Goal: Task Accomplishment & Management: Manage account settings

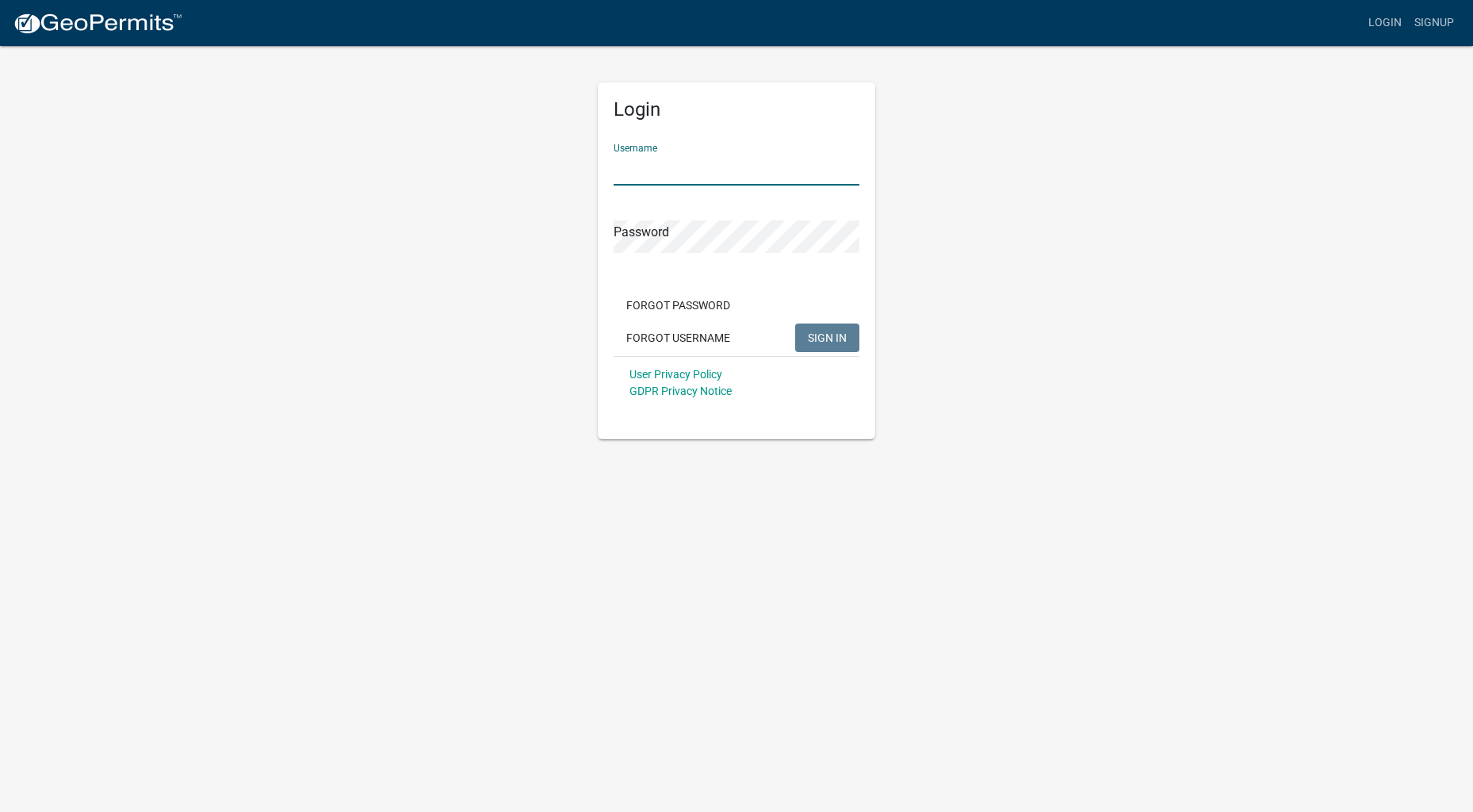
type input "Thefirmplumbing"
click at [827, 337] on button "SIGN IN" at bounding box center [827, 338] width 65 height 29
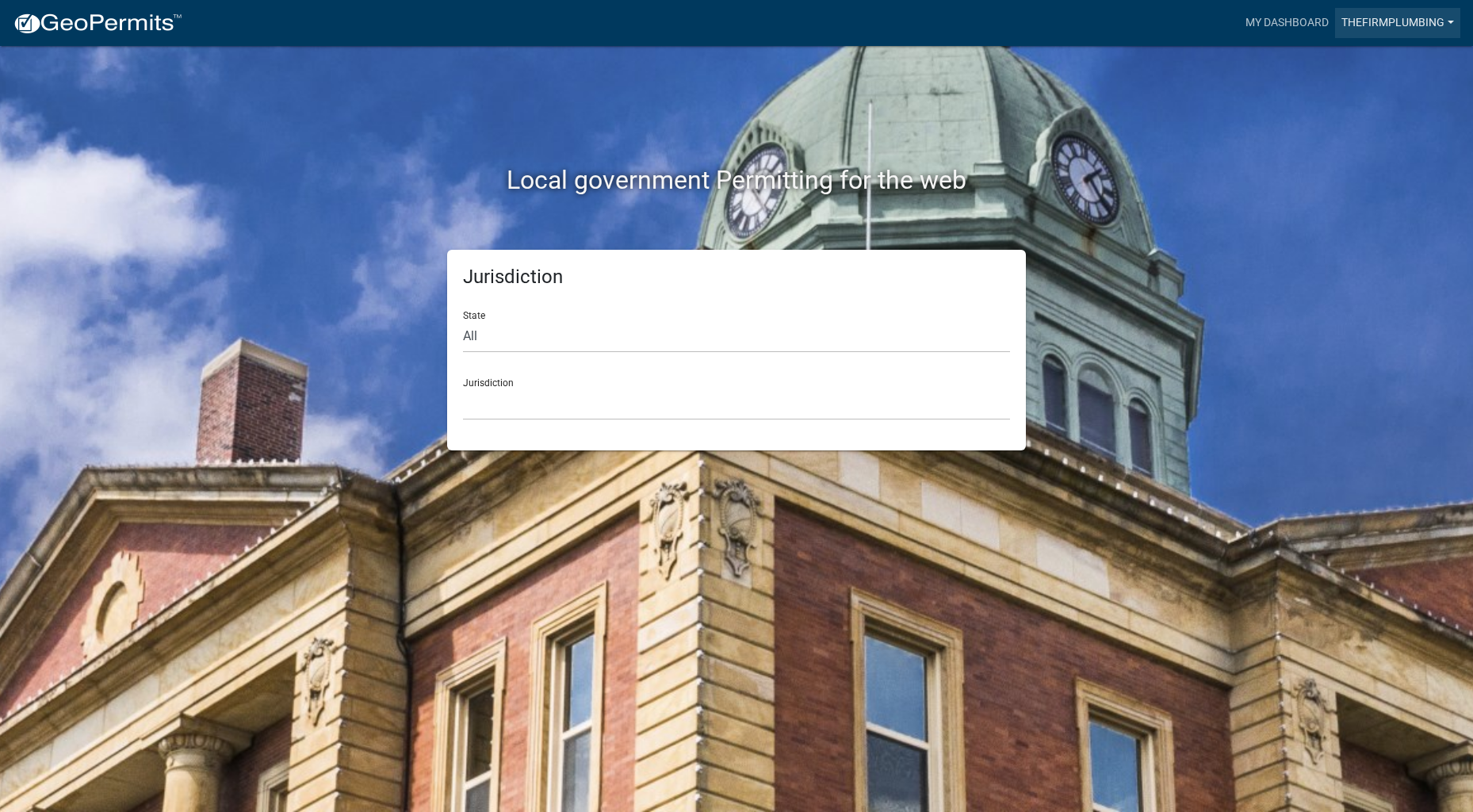
click at [1396, 19] on link "Thefirmplumbing" at bounding box center [1398, 23] width 126 height 30
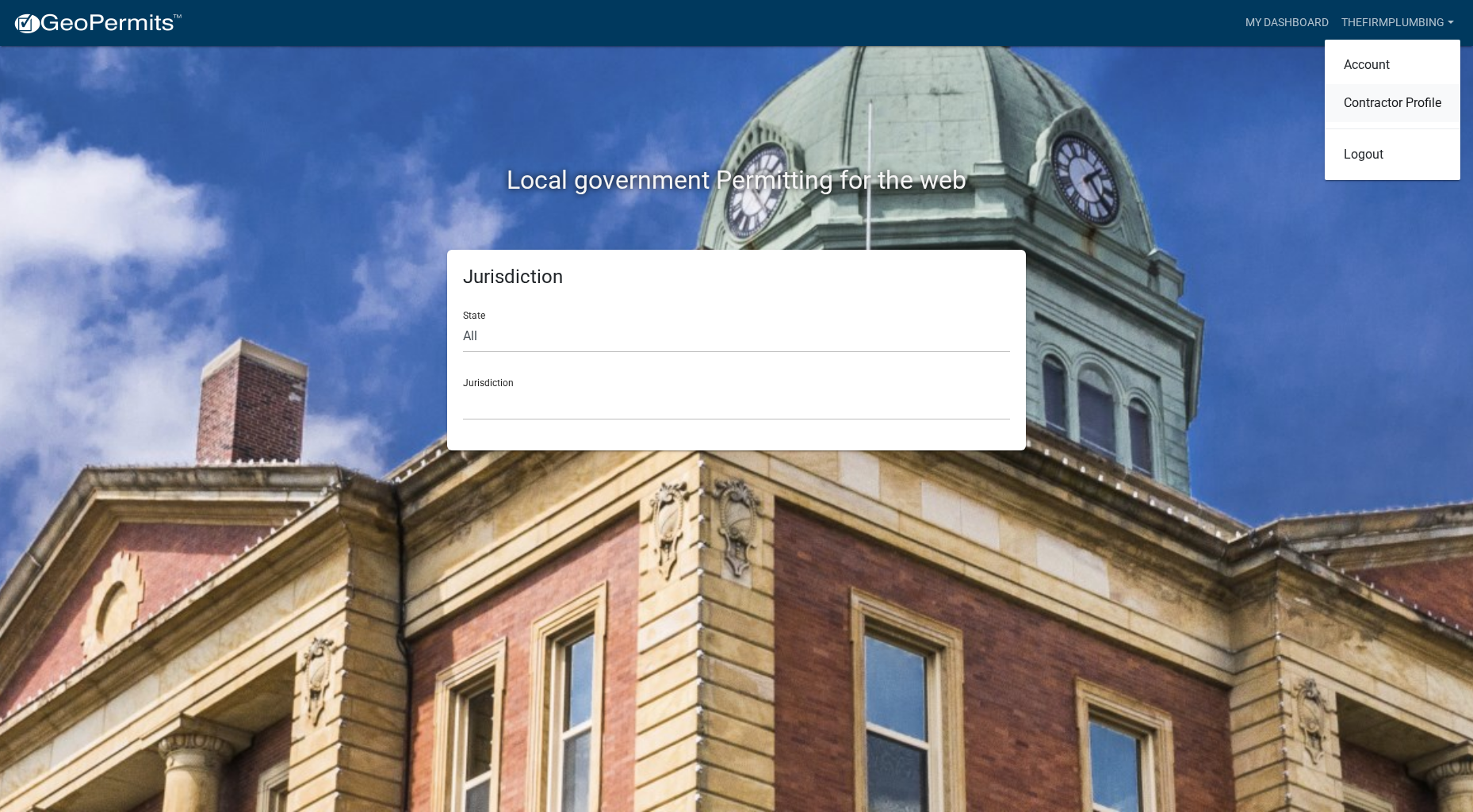
click at [1380, 99] on link "Contractor Profile" at bounding box center [1392, 103] width 135 height 38
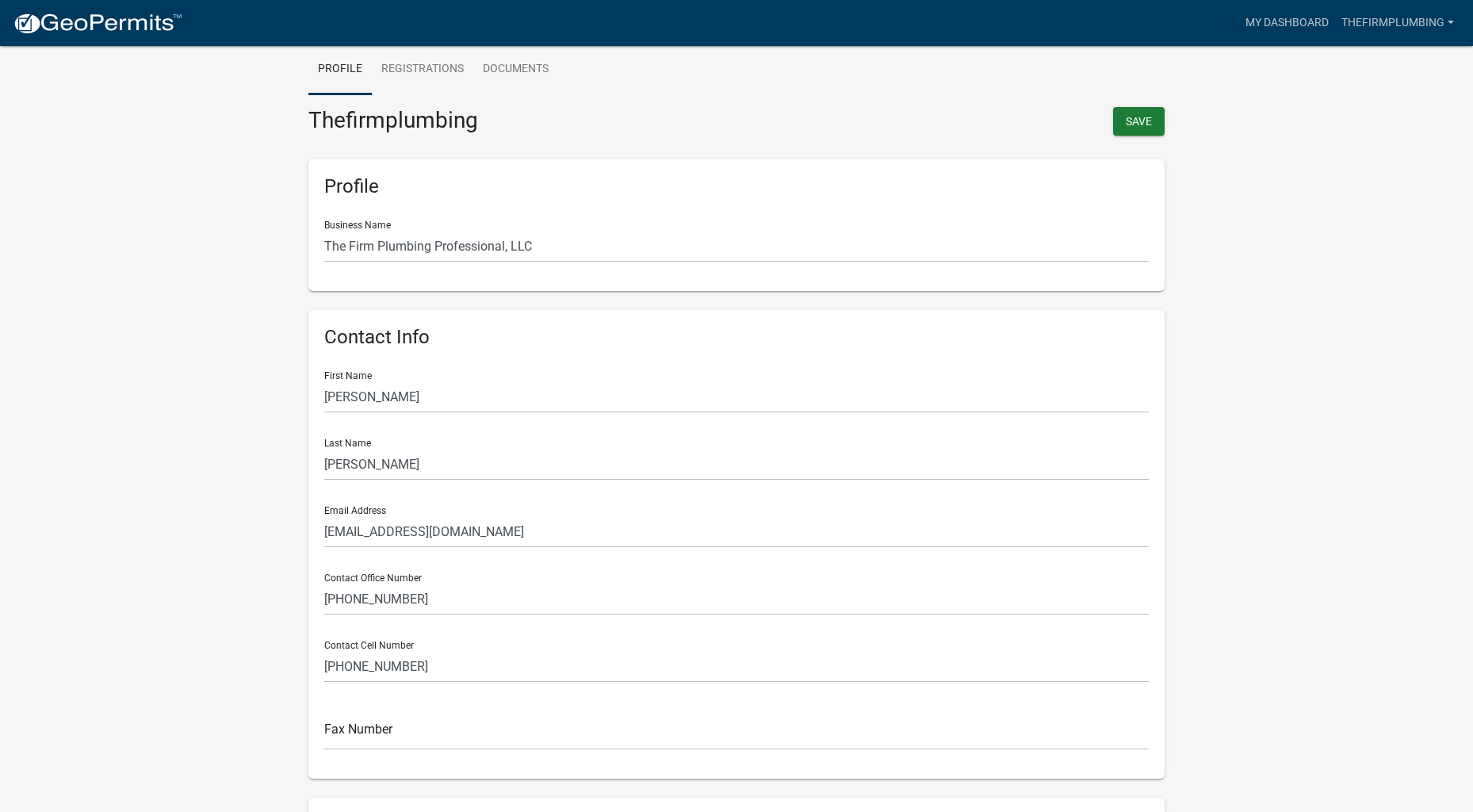
scroll to position [46, 0]
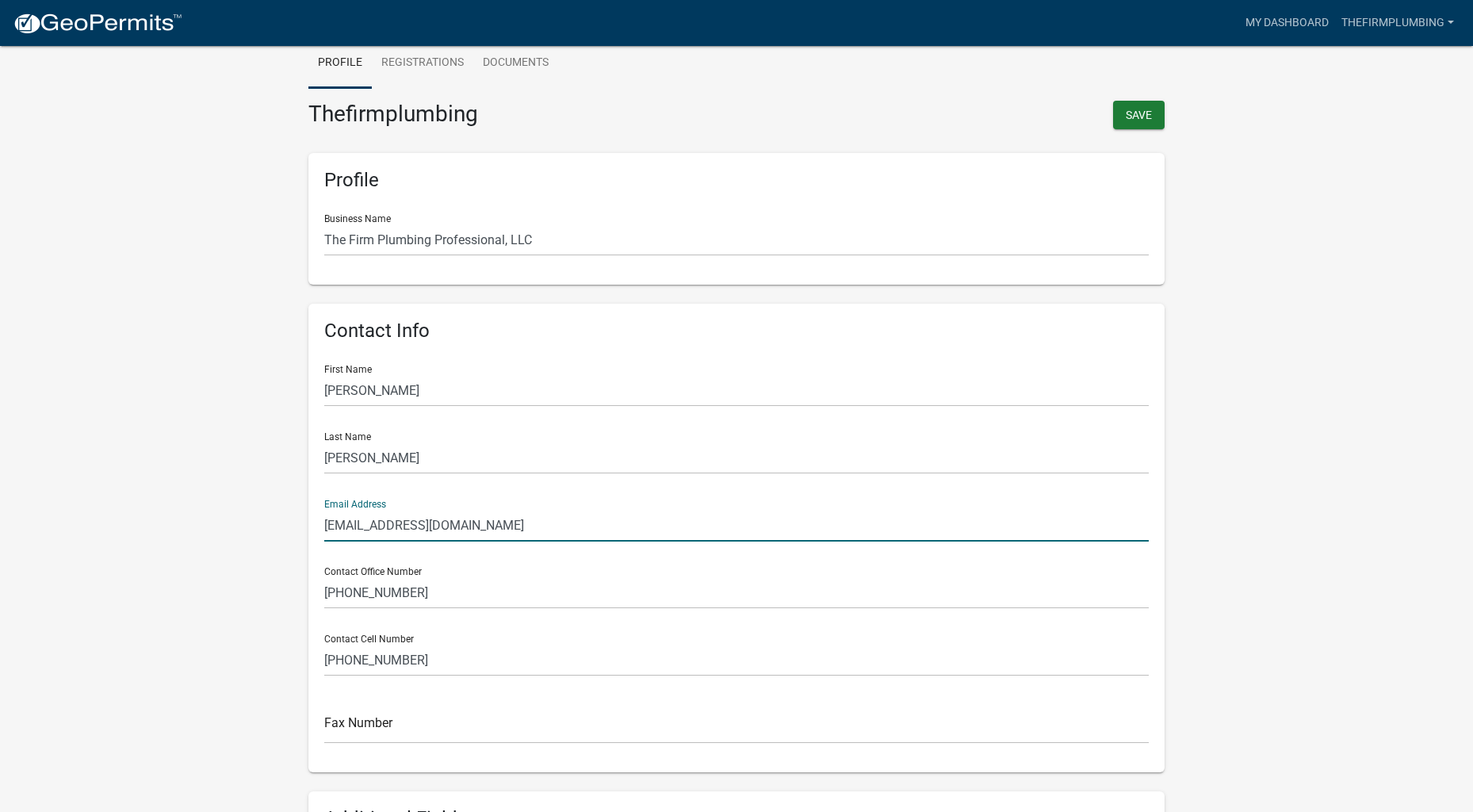
drag, startPoint x: 535, startPoint y: 520, endPoint x: 321, endPoint y: 520, distance: 214.0
click at [321, 520] on div "Contact Info First Name [PERSON_NAME] Last Name [PERSON_NAME] Email Address [EM…" at bounding box center [736, 538] width 856 height 469
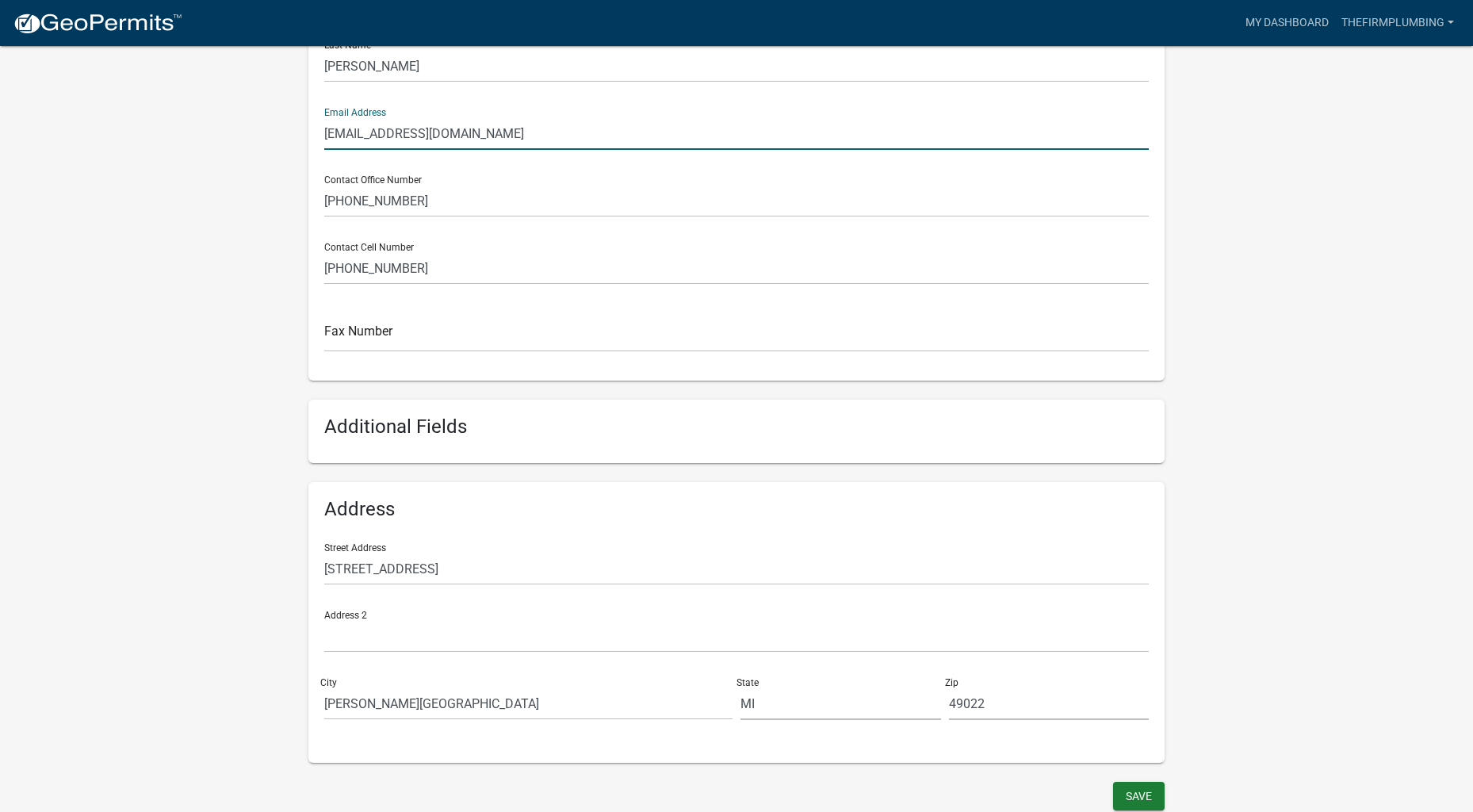
scroll to position [436, 0]
type input "[EMAIL_ADDRESS][DOMAIN_NAME]"
click at [1137, 784] on button "Save" at bounding box center [1139, 797] width 51 height 29
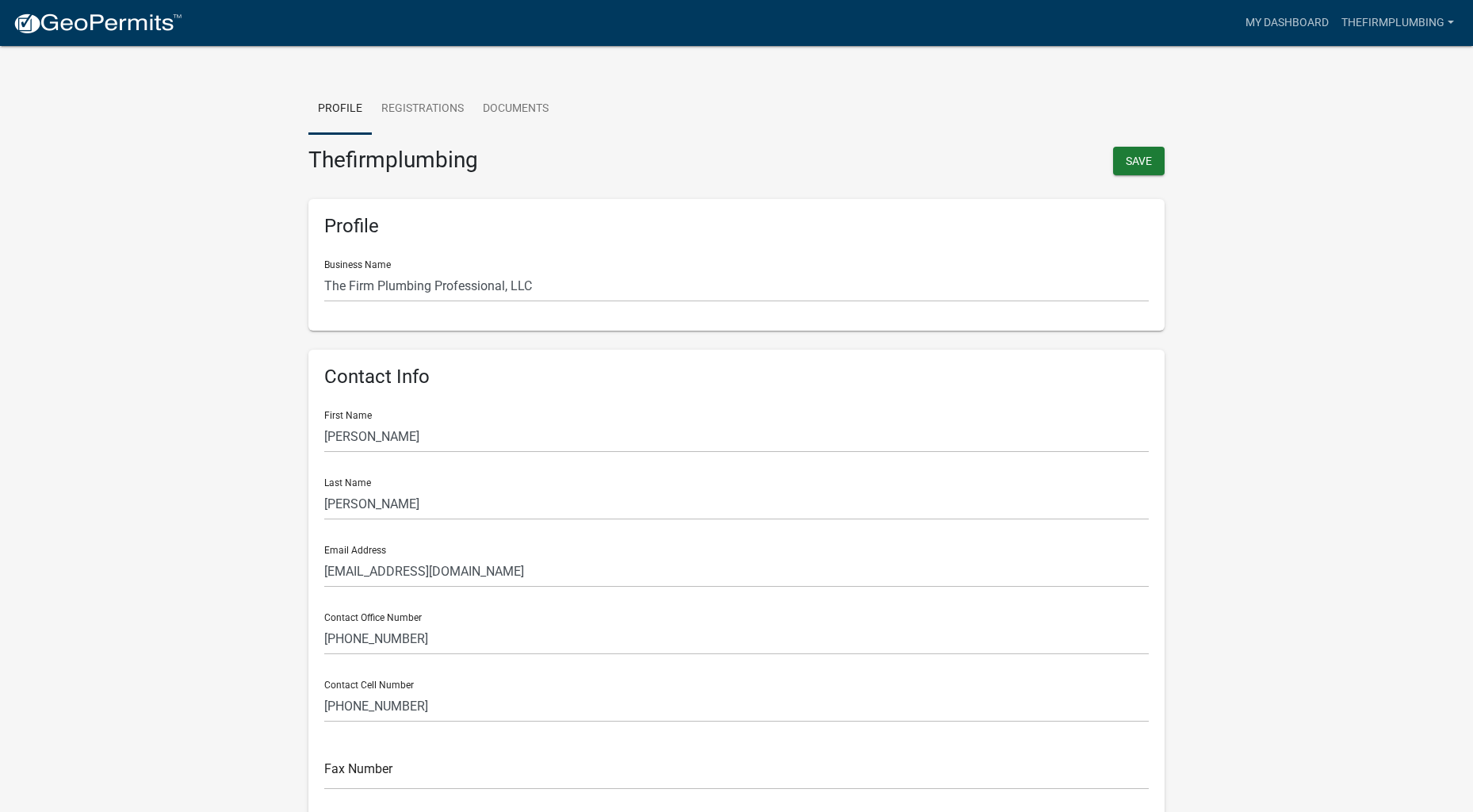
scroll to position [0, 0]
click at [439, 113] on link "Registrations" at bounding box center [422, 109] width 101 height 51
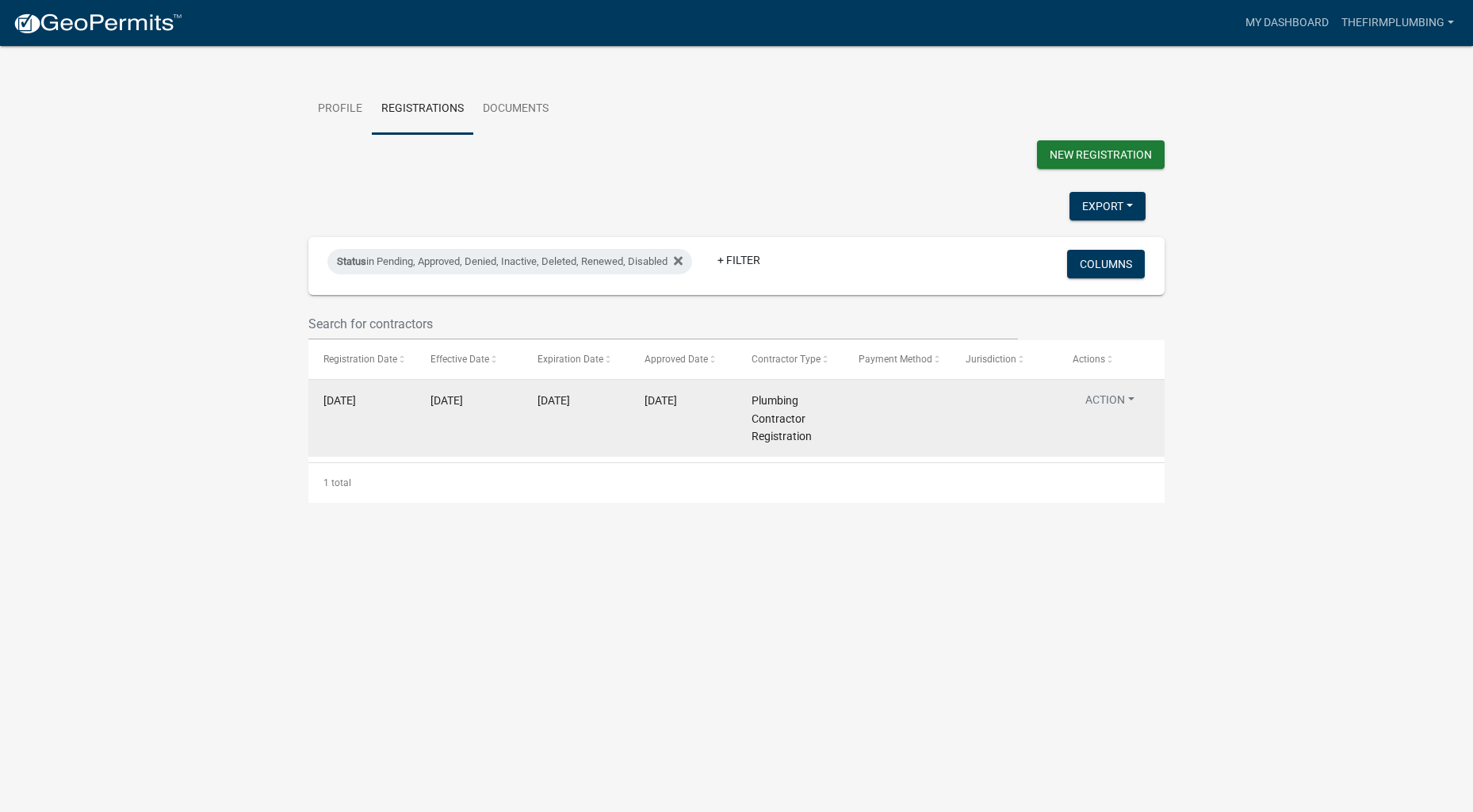
click at [1119, 410] on button "Action" at bounding box center [1110, 403] width 74 height 23
